Goal: Task Accomplishment & Management: Complete application form

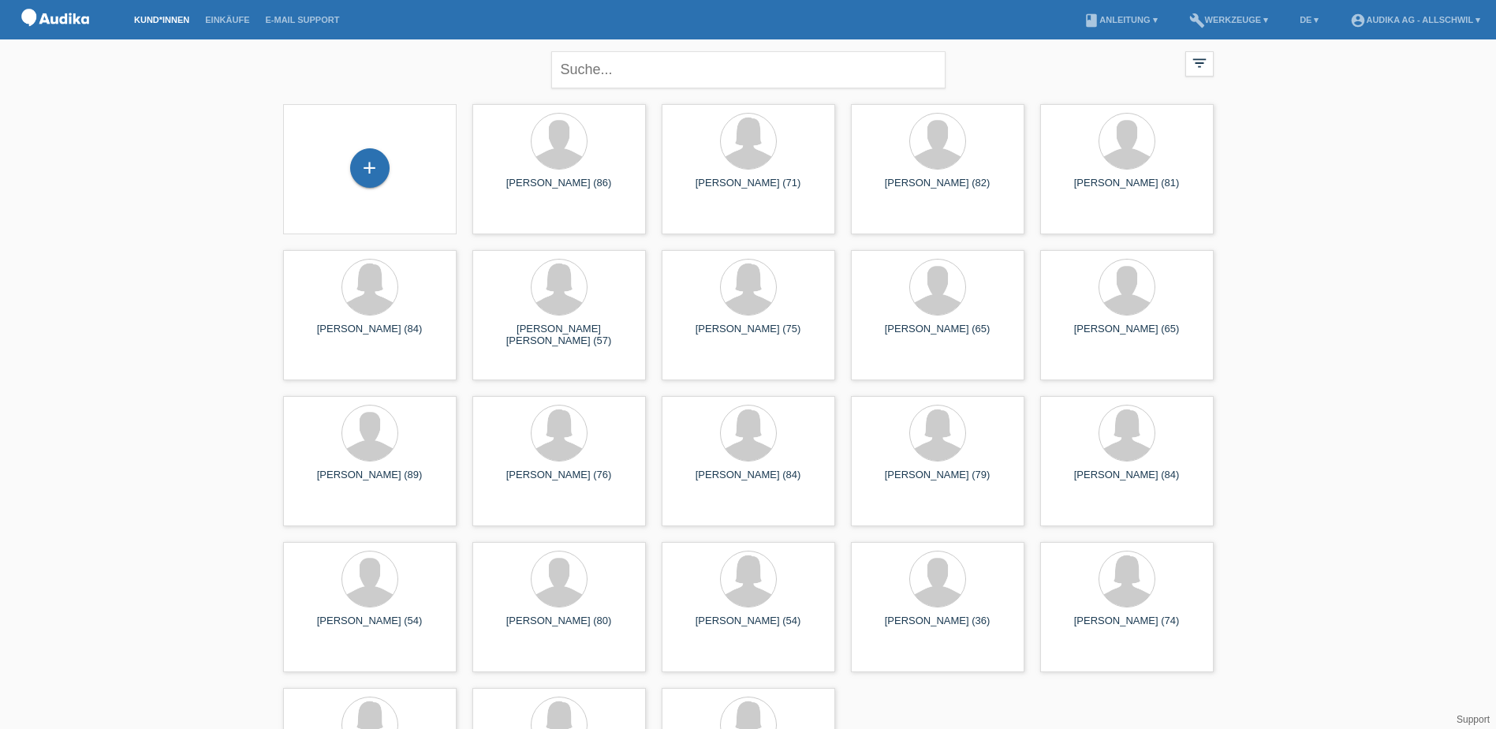
click at [401, 184] on div "+" at bounding box center [370, 169] width 148 height 42
click at [354, 158] on div "+" at bounding box center [370, 168] width 38 height 27
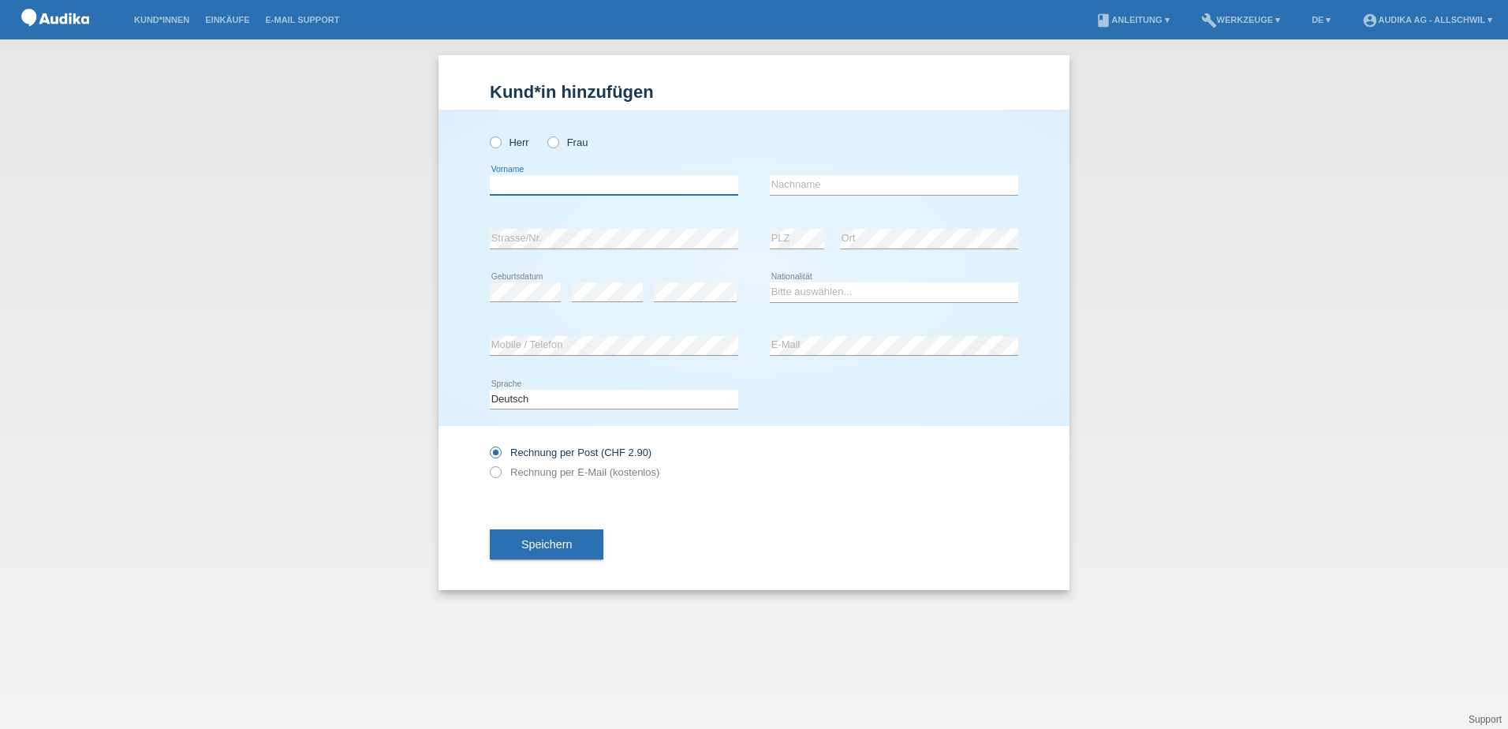
click at [580, 184] on input "text" at bounding box center [614, 185] width 248 height 20
type input "[PERSON_NAME]"
click at [841, 174] on div "error Nachname" at bounding box center [894, 186] width 248 height 54
click at [836, 181] on input "text" at bounding box center [894, 185] width 248 height 20
type input "[PERSON_NAME]"
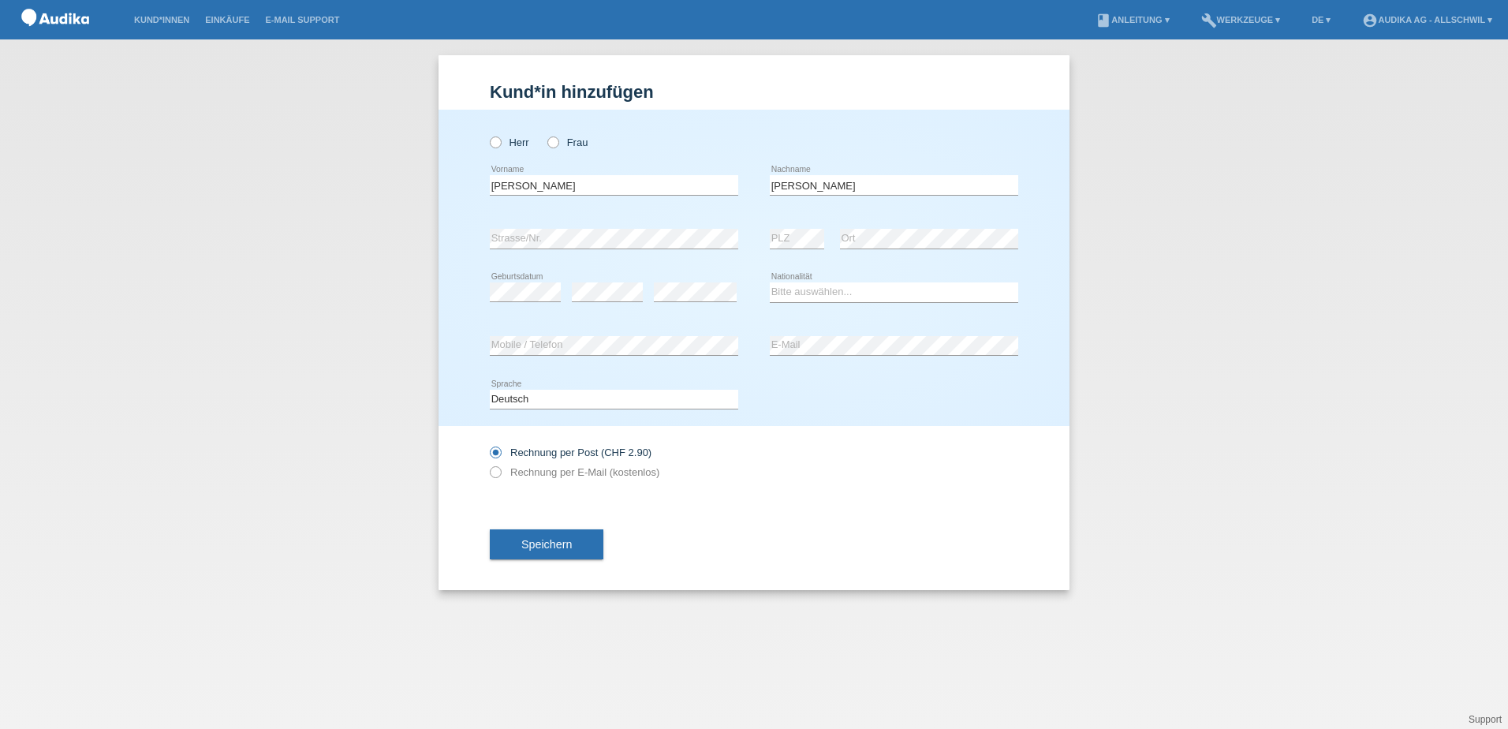
click at [921, 413] on div "Deutsch Français Italiano English error Sprache" at bounding box center [754, 400] width 529 height 54
click at [910, 286] on select "Bitte auswählen... Schweiz Deutschland Liechtenstein Österreich ------------ Af…" at bounding box center [894, 291] width 248 height 19
select select "CH"
click at [770, 282] on select "Bitte auswählen... Schweiz Deutschland Liechtenstein Österreich ------------ Af…" at bounding box center [894, 291] width 248 height 19
click at [682, 334] on div "error Mobile / Telefon" at bounding box center [614, 346] width 248 height 54
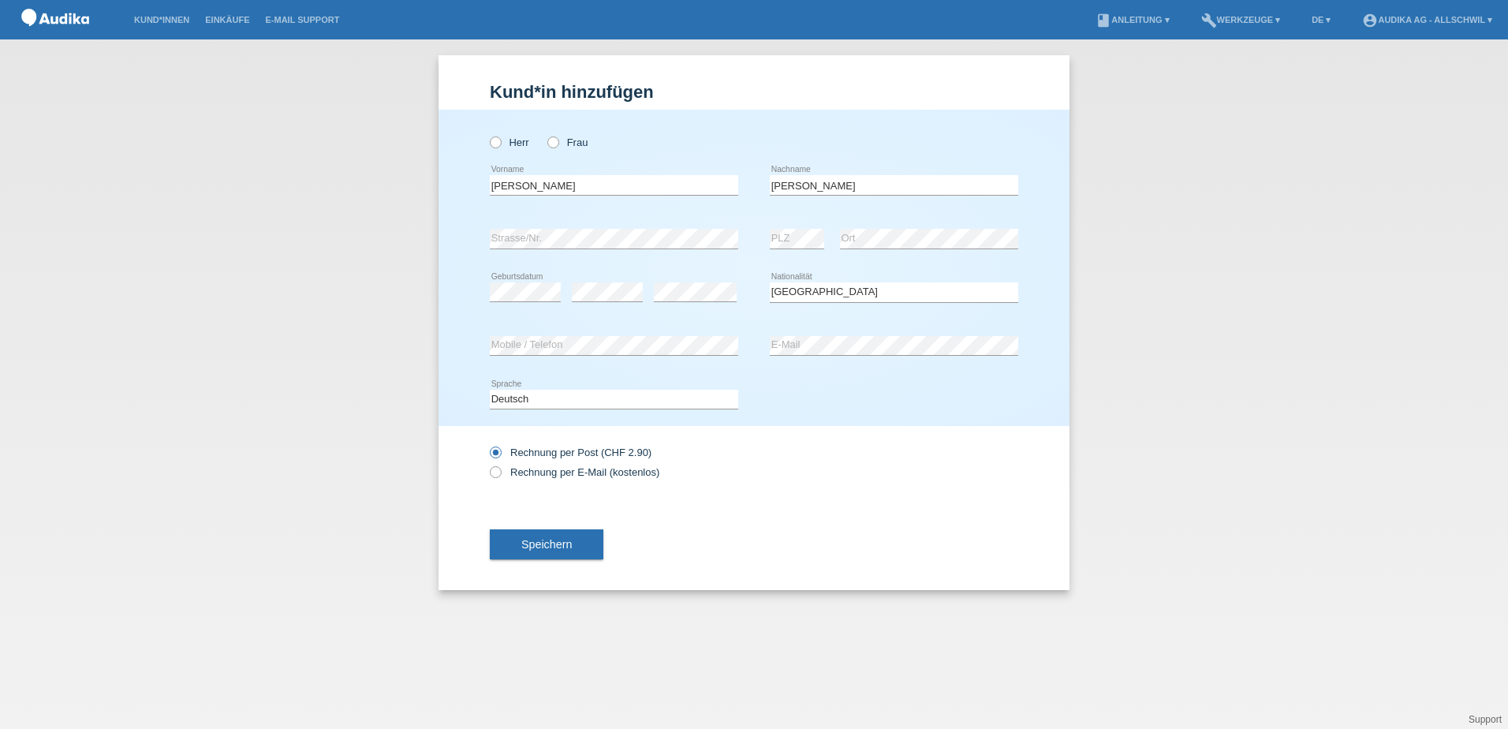
click at [731, 430] on div "Rechnung per Post (CHF 2.90) Rechnung per E-Mail (kostenlos)" at bounding box center [614, 462] width 248 height 73
click at [570, 476] on label "Rechnung per E-Mail (kostenlos)" at bounding box center [575, 472] width 170 height 12
click at [500, 476] on input "Rechnung per E-Mail (kostenlos)" at bounding box center [495, 476] width 10 height 20
radio input "true"
click at [582, 549] on button "Speichern" at bounding box center [547, 544] width 114 height 30
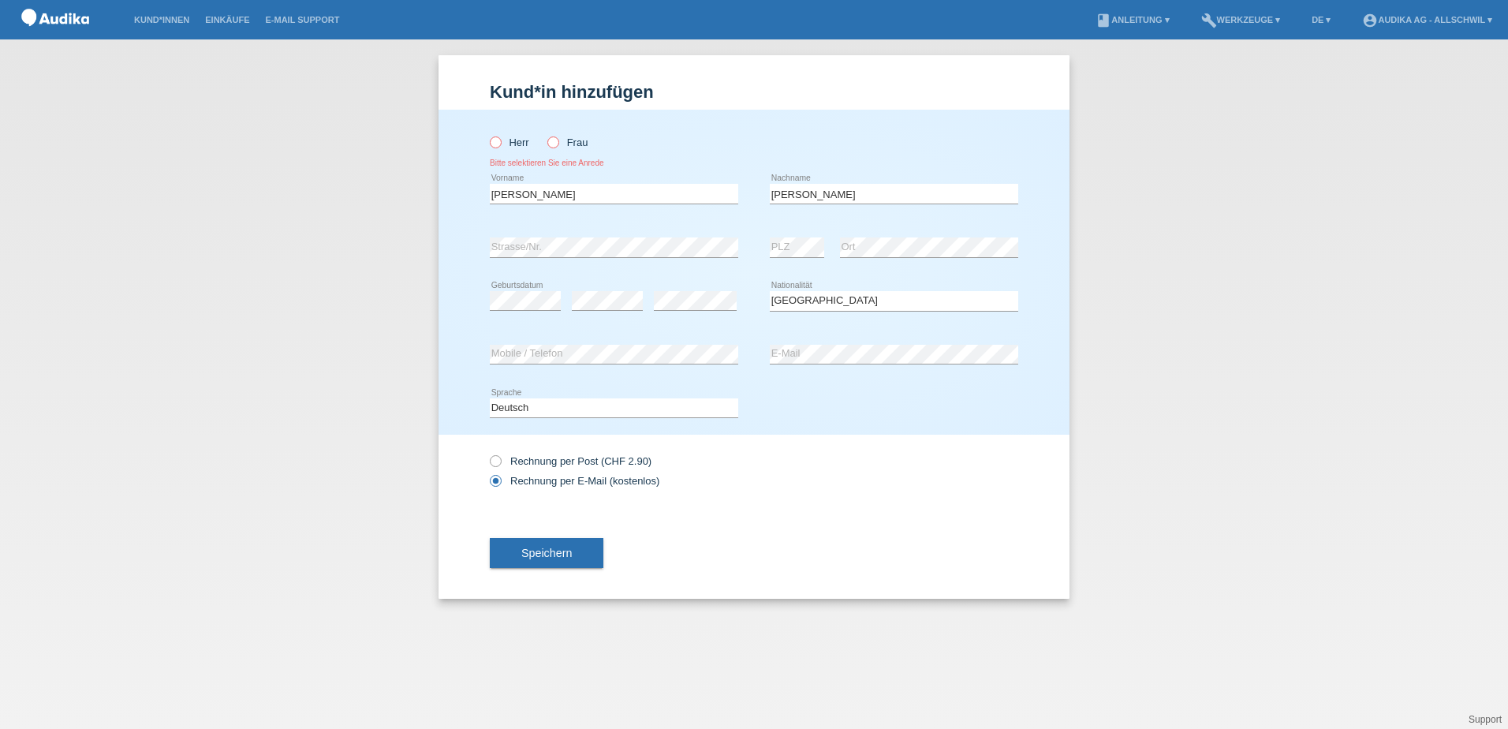
click at [487, 134] on icon at bounding box center [487, 134] width 0 height 0
click at [499, 144] on input "Herr" at bounding box center [495, 141] width 10 height 10
radio input "true"
drag, startPoint x: 559, startPoint y: 536, endPoint x: 562, endPoint y: 546, distance: 10.7
click at [561, 536] on div "Speichern" at bounding box center [754, 553] width 529 height 92
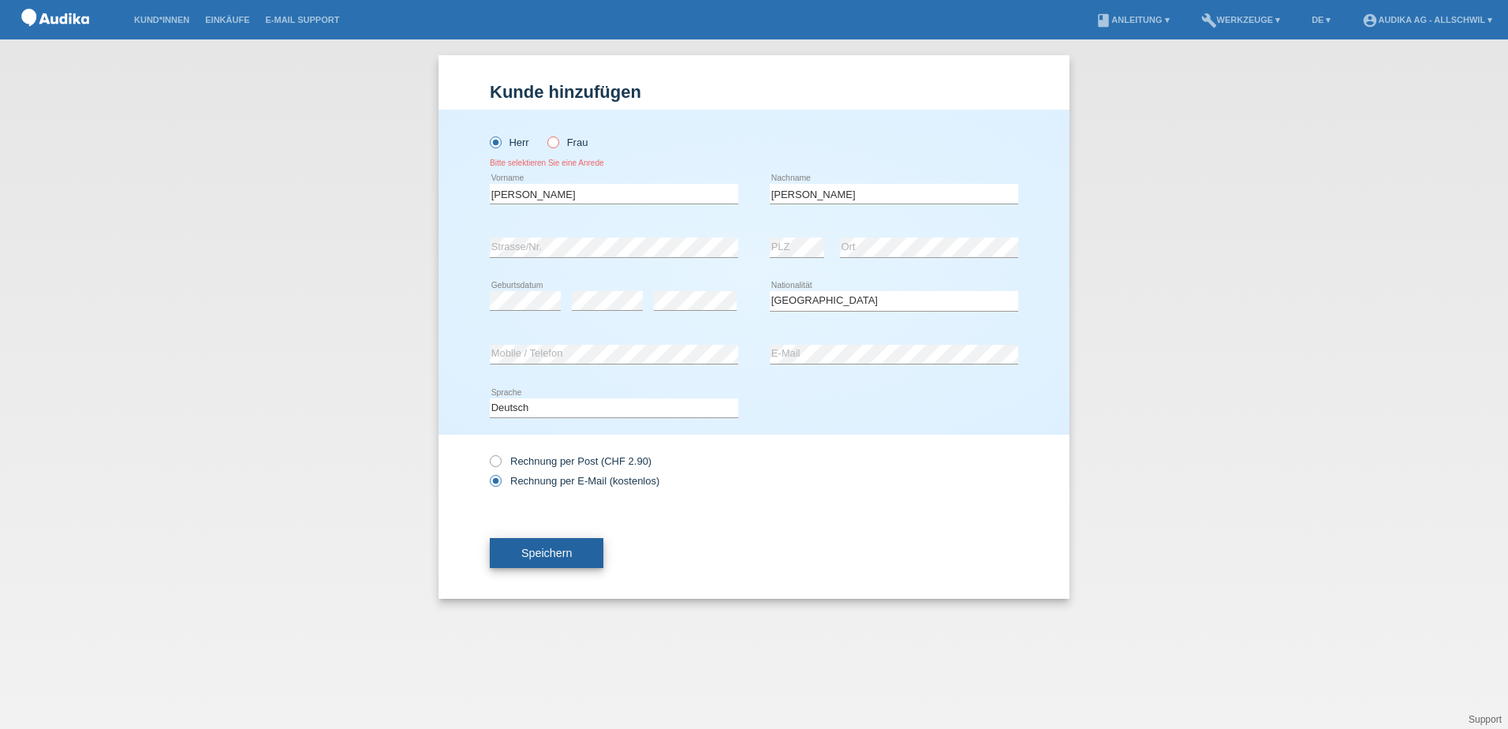
click at [562, 546] on button "Speichern" at bounding box center [547, 553] width 114 height 30
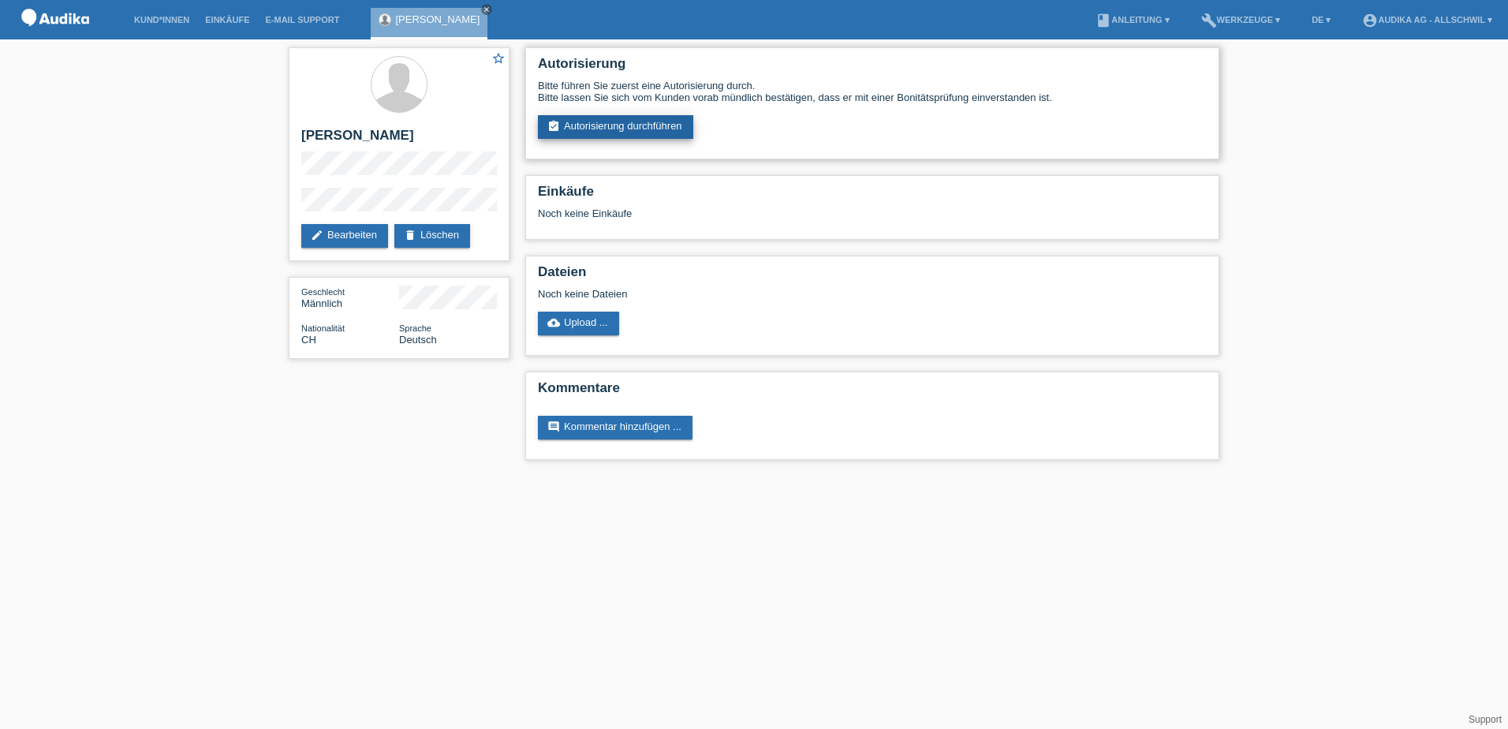
click at [648, 128] on link "assignment_turned_in Autorisierung durchführen" at bounding box center [615, 127] width 155 height 24
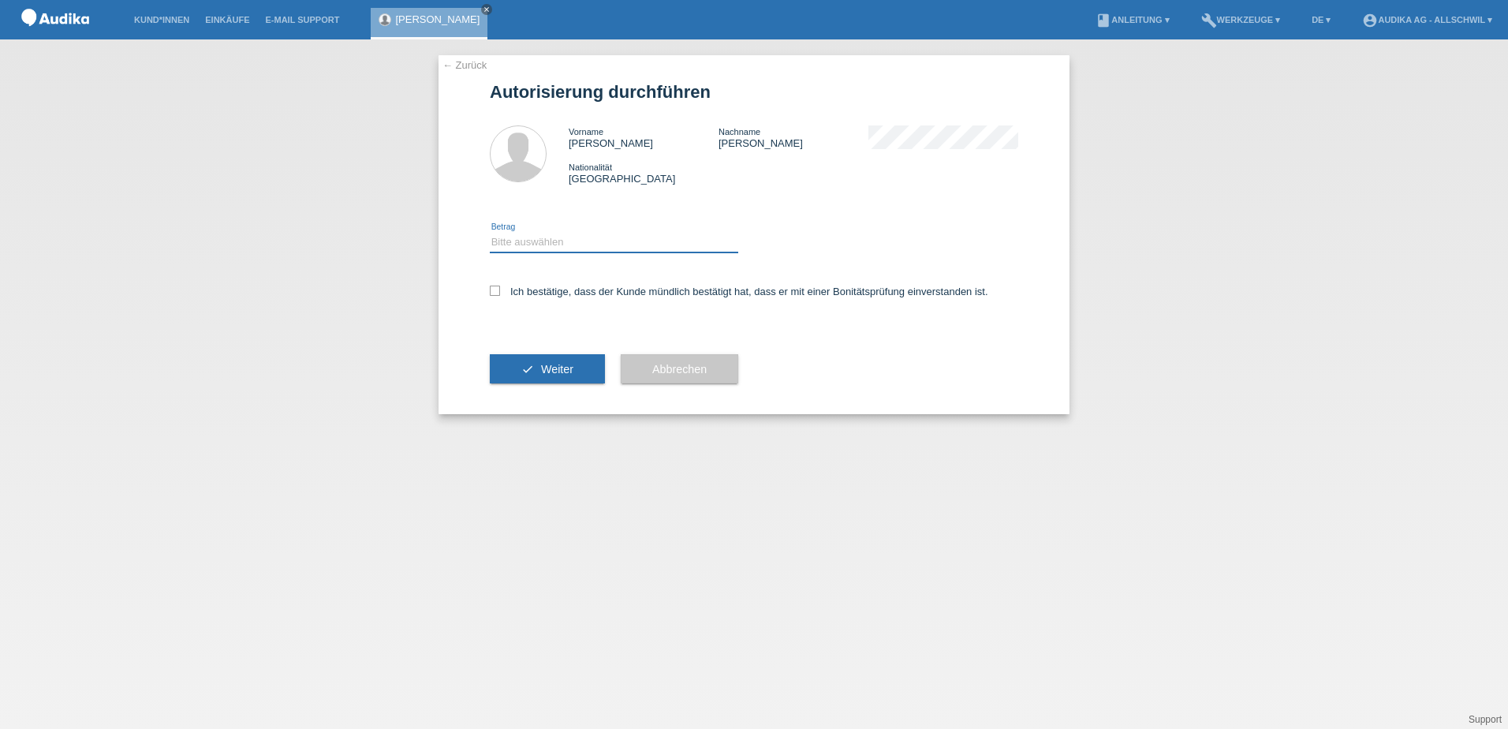
click at [609, 238] on select "Bitte auswählen CHF 1.00 - CHF 499.00 CHF 500.00 - CHF 1'999.00 CHF 2'000.00 - …" at bounding box center [614, 242] width 248 height 19
click at [570, 241] on select "Bitte auswählen CHF 1.00 - CHF 499.00 CHF 500.00 - CHF 1'999.00 CHF 2'000.00 - …" at bounding box center [614, 242] width 248 height 19
select select "3"
click at [490, 233] on select "Bitte auswählen CHF 1.00 - CHF 499.00 CHF 500.00 - CHF 1'999.00 CHF 2'000.00 - …" at bounding box center [614, 242] width 248 height 19
click at [491, 296] on label "Ich bestätige, dass der Kunde mündlich bestätigt hat, dass er mit einer Bonität…" at bounding box center [739, 292] width 499 height 12
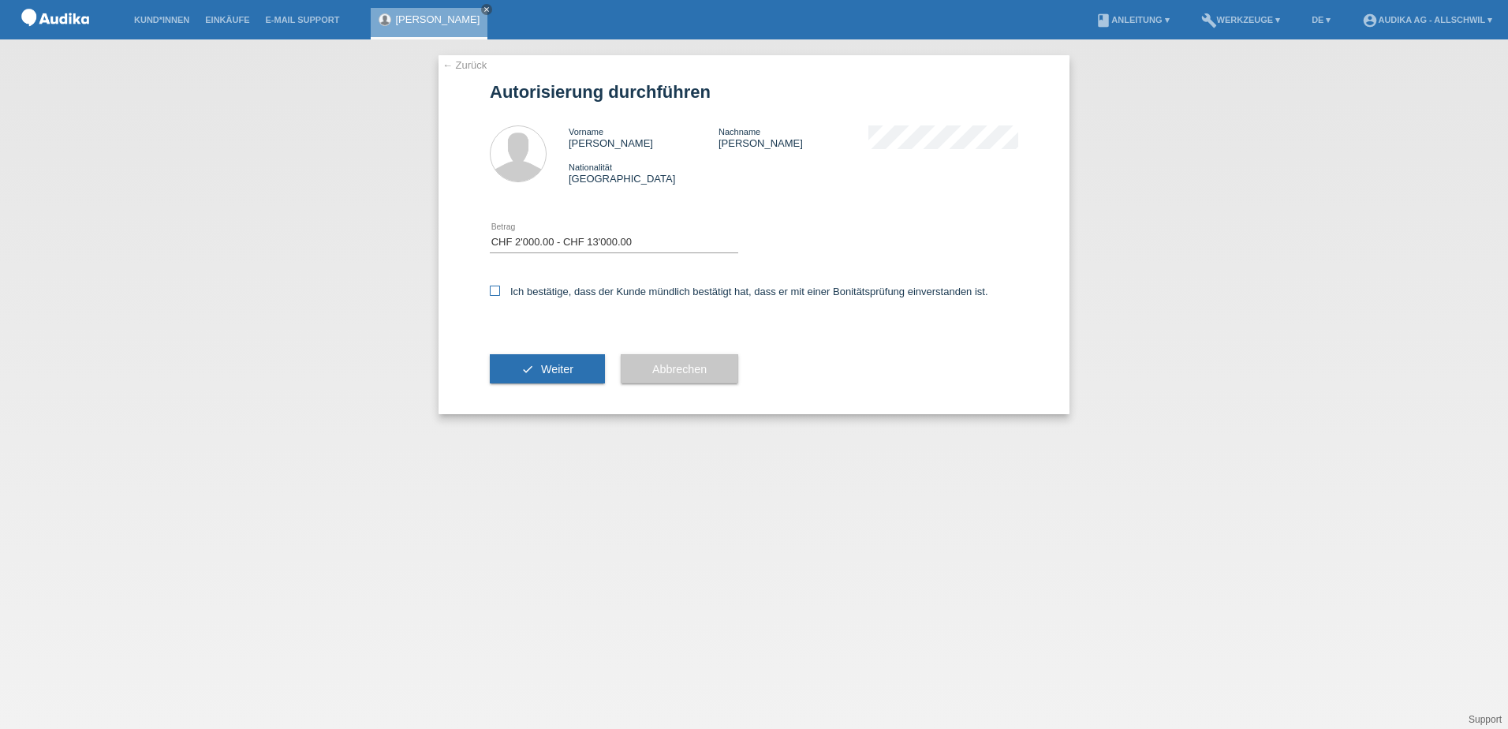
click at [491, 296] on input "Ich bestätige, dass der Kunde mündlich bestätigt hat, dass er mit einer Bonität…" at bounding box center [495, 291] width 10 height 10
checkbox input "true"
click at [524, 372] on icon "check" at bounding box center [527, 369] width 13 height 13
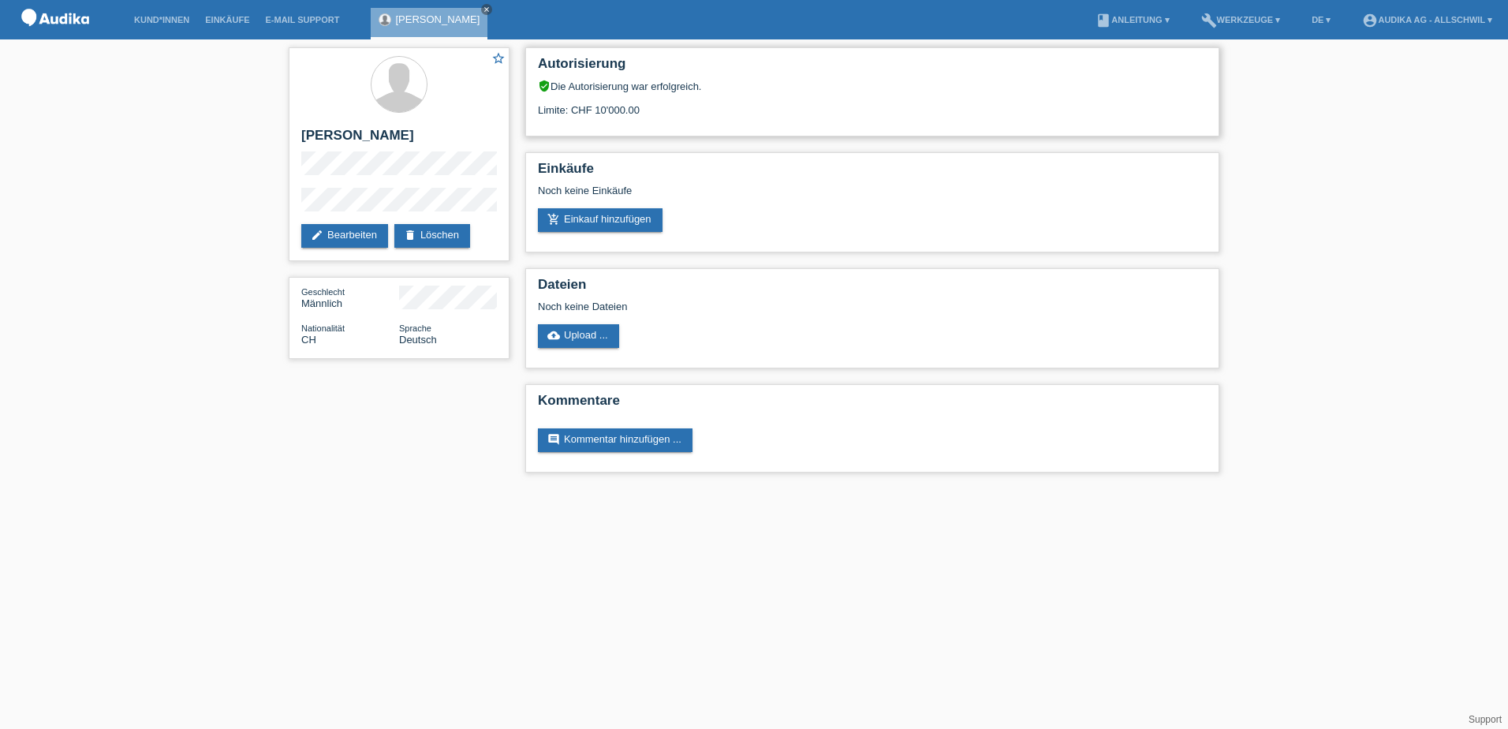
click at [1015, 113] on div "Limite: CHF 10'000.00" at bounding box center [872, 104] width 669 height 24
click at [634, 210] on link "add_shopping_cart Einkauf hinzufügen" at bounding box center [600, 220] width 125 height 24
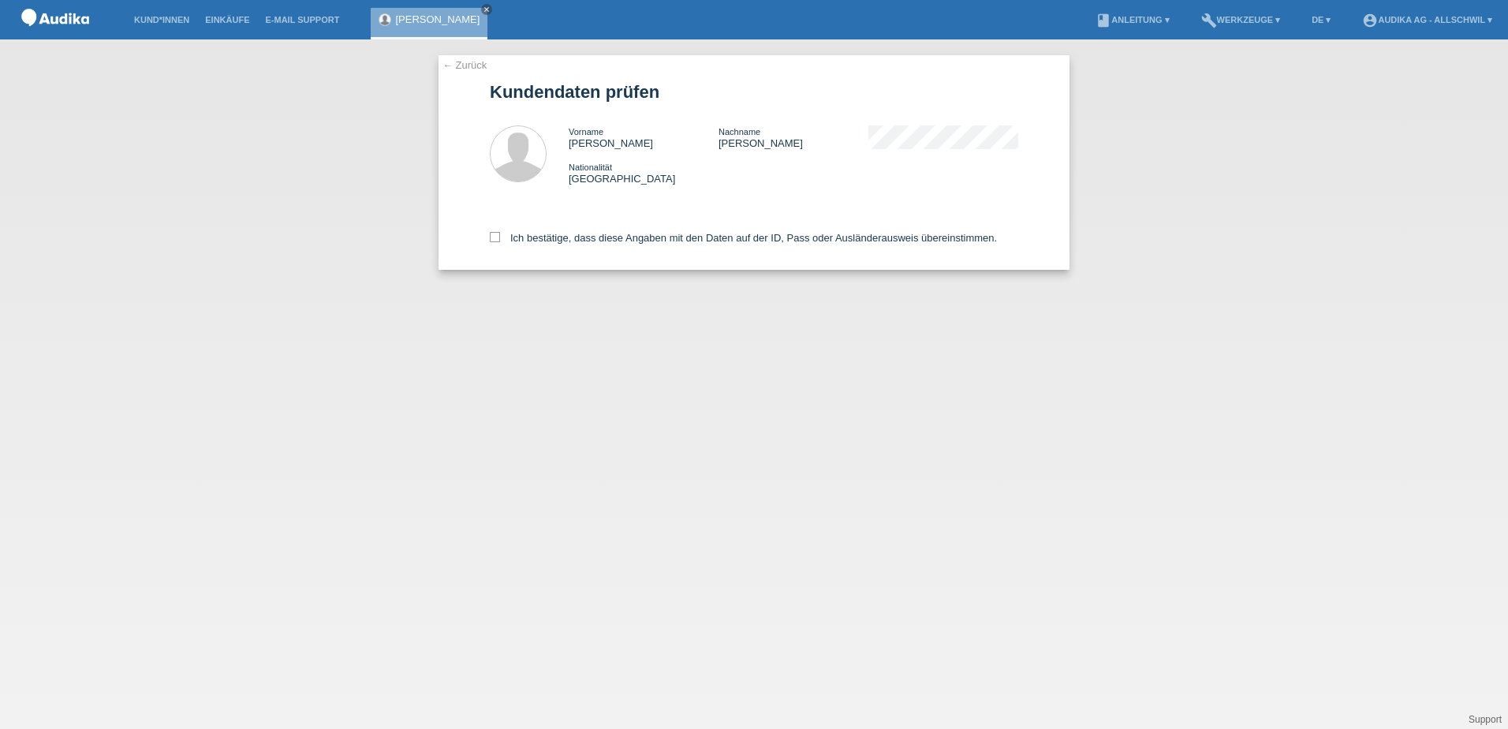
click at [577, 231] on div "Ich bestätige, dass diese Angaben mit den Daten auf der ID, Pass oder Ausländer…" at bounding box center [754, 234] width 529 height 69
click at [581, 231] on div "Ich bestätige, dass diese Angaben mit den Daten auf der ID, Pass oder Ausländer…" at bounding box center [754, 234] width 529 height 69
click at [578, 236] on label "Ich bestätige, dass diese Angaben mit den Daten auf der ID, Pass oder Ausländer…" at bounding box center [743, 238] width 507 height 12
drag, startPoint x: 578, startPoint y: 236, endPoint x: 741, endPoint y: 236, distance: 162.5
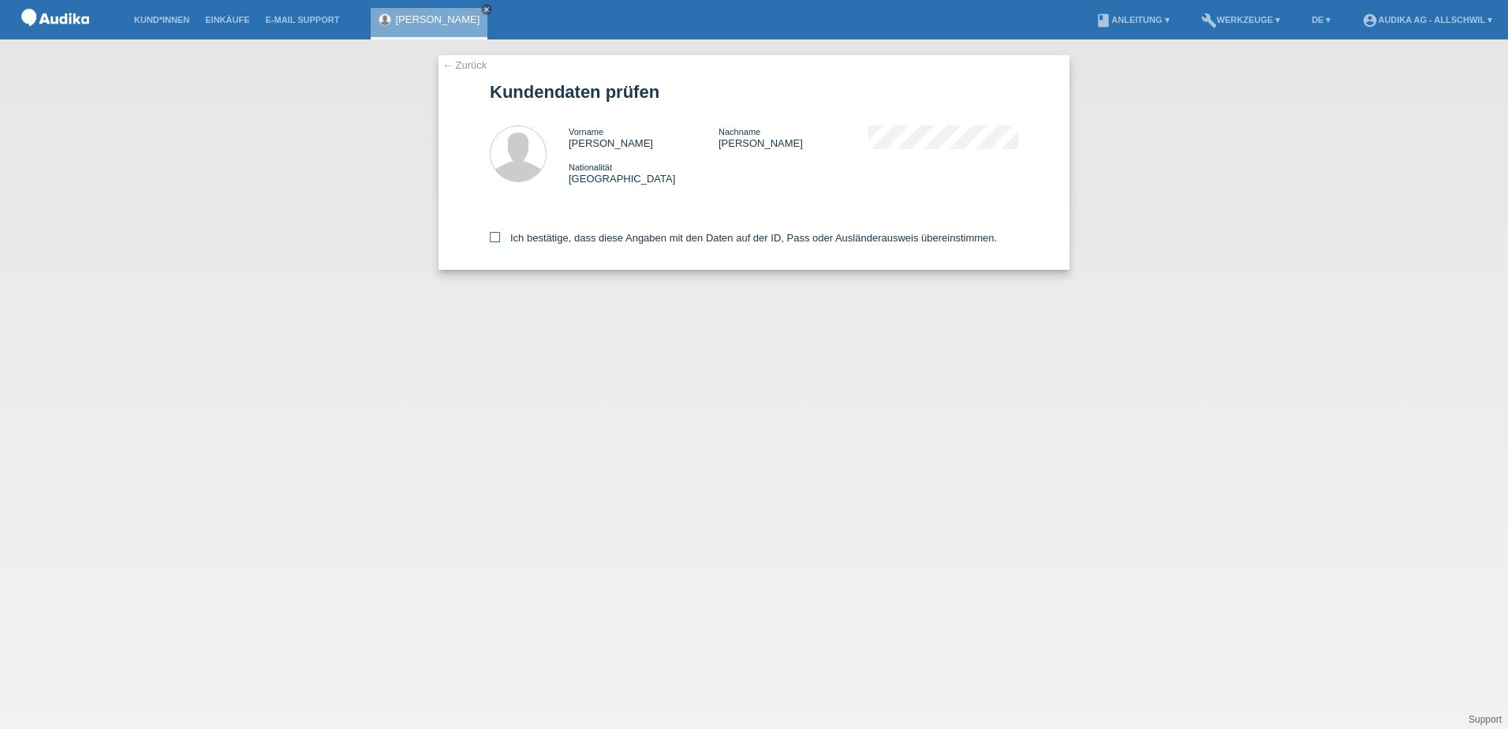
click at [741, 236] on label "Ich bestätige, dass diese Angaben mit den Daten auf der ID, Pass oder Ausländer…" at bounding box center [743, 238] width 507 height 12
click at [500, 236] on input "Ich bestätige, dass diese Angaben mit den Daten auf der ID, Pass oder Ausländer…" at bounding box center [495, 237] width 10 height 10
checkbox input "true"
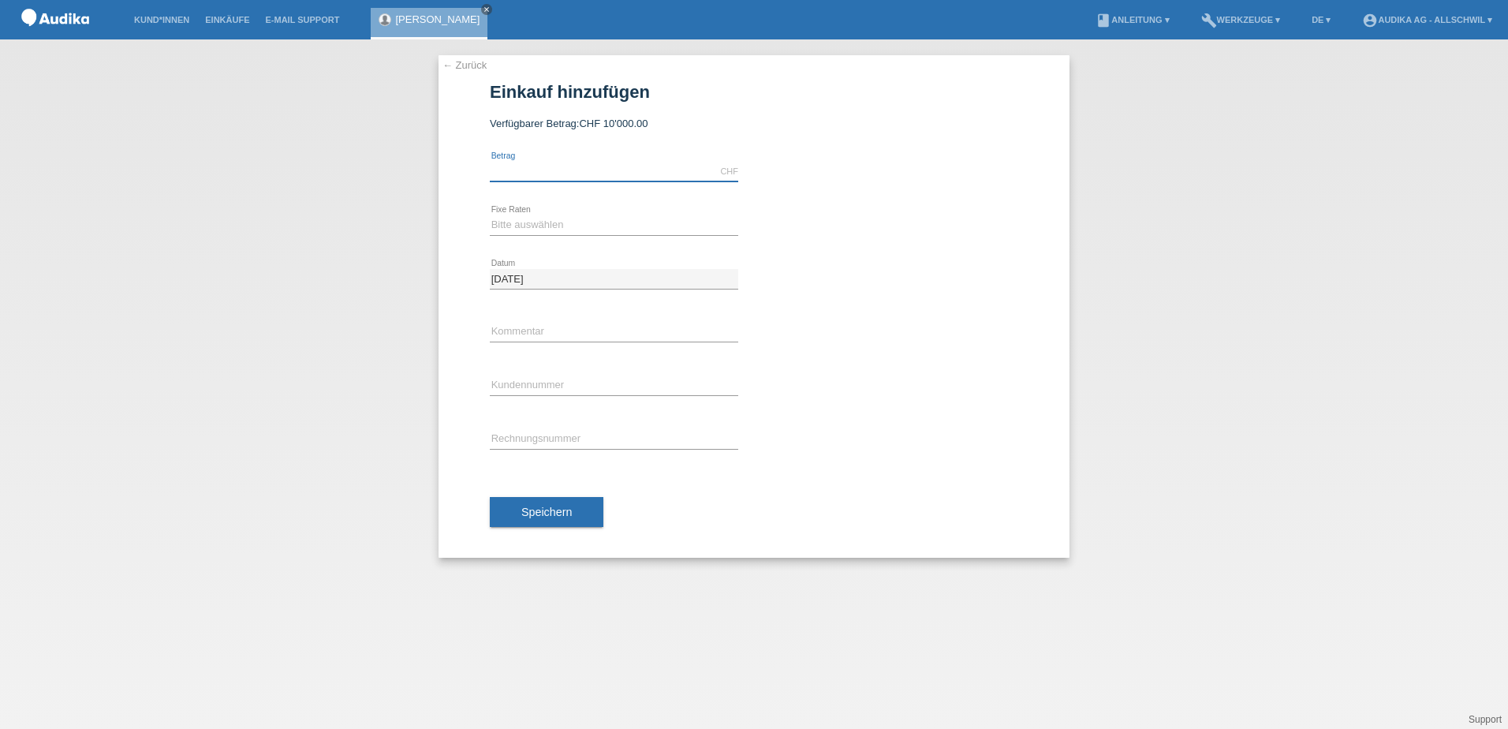
click at [542, 170] on input "text" at bounding box center [614, 172] width 248 height 20
drag, startPoint x: 554, startPoint y: 173, endPoint x: 428, endPoint y: 172, distance: 126.2
click at [428, 172] on div "← Zurück Einkauf hinzufügen Verfügbarer Betrag: CHF 10'000.00 63.006 error Betr…" at bounding box center [754, 383] width 1508 height 689
type input "6361.00"
click at [527, 222] on select "Bitte auswählen 12 Raten 24 Raten" at bounding box center [614, 224] width 248 height 19
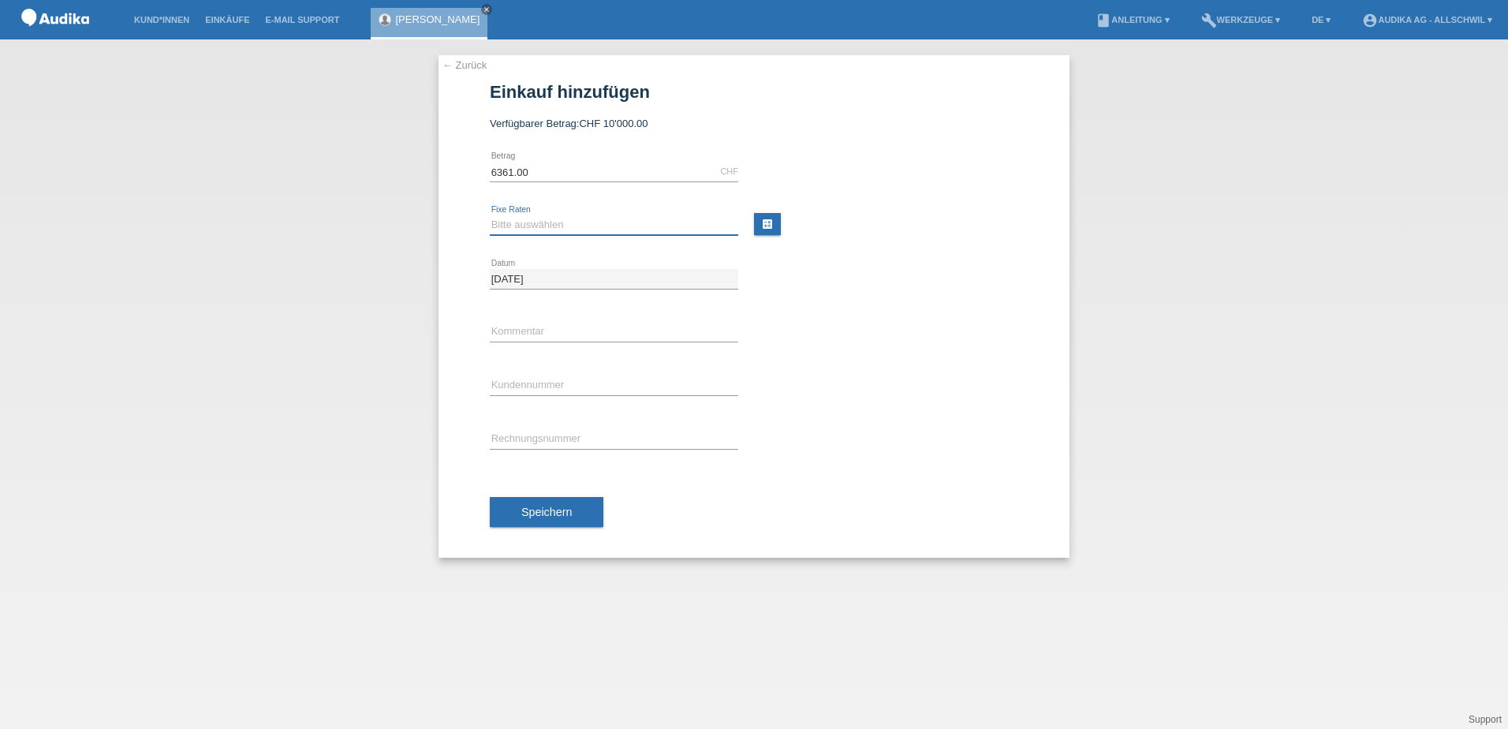
select select "177"
click at [490, 215] on select "Bitte auswählen 12 Raten 24 Raten" at bounding box center [614, 224] width 248 height 19
click at [763, 230] on link "calculate" at bounding box center [767, 224] width 27 height 22
type input "6361.00"
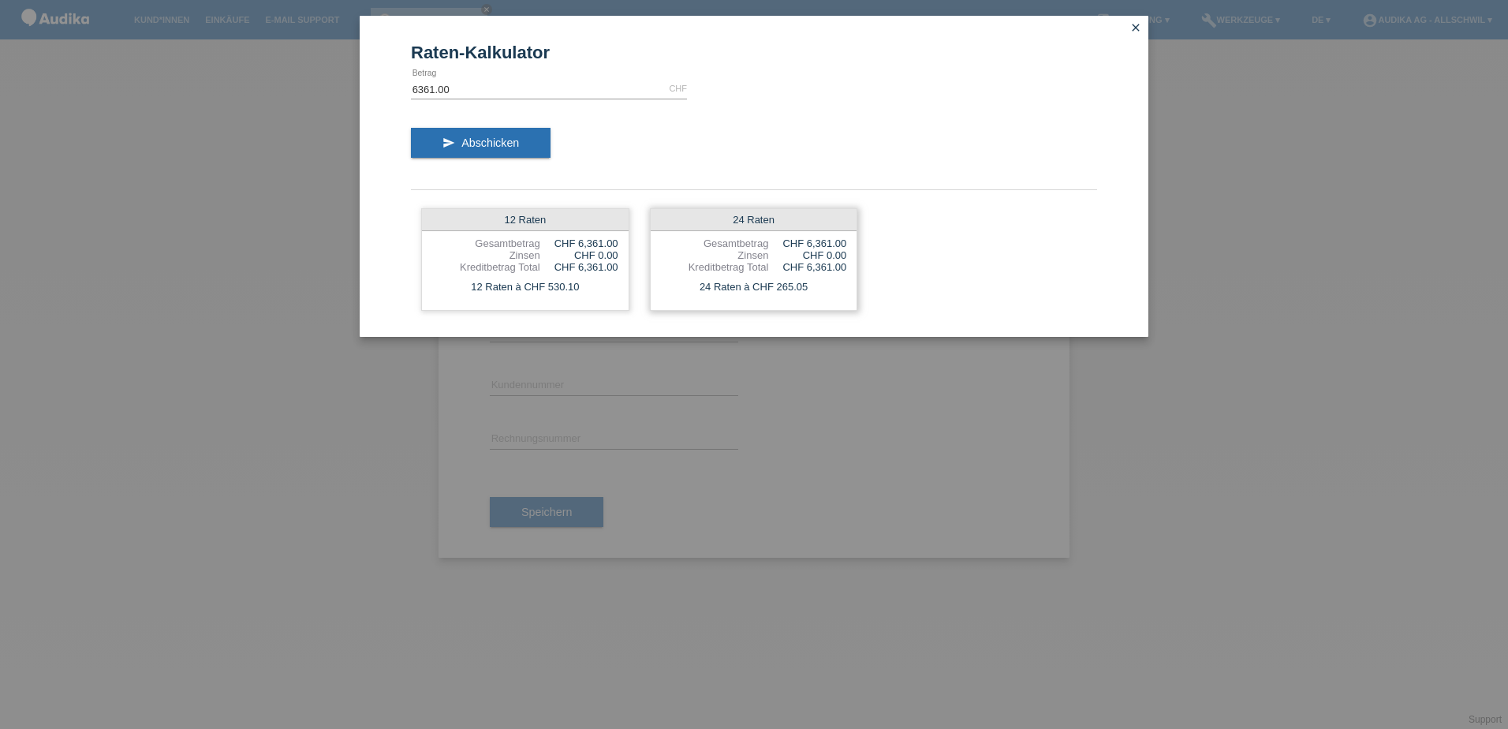
drag, startPoint x: 756, startPoint y: 252, endPoint x: 779, endPoint y: 288, distance: 42.5
click at [779, 288] on div "24 Raten Gesamtbetrag CHF 6,361.00 Zinsen CHF 0.00 Kreditbetrag Total CHF 6,361…" at bounding box center [754, 259] width 208 height 103
drag, startPoint x: 1055, startPoint y: 134, endPoint x: 1055, endPoint y: 154, distance: 19.7
click at [1055, 138] on div "send Abschicken" at bounding box center [754, 148] width 686 height 65
click at [1134, 31] on icon "close" at bounding box center [1136, 27] width 13 height 13
